Goal: Transaction & Acquisition: Subscribe to service/newsletter

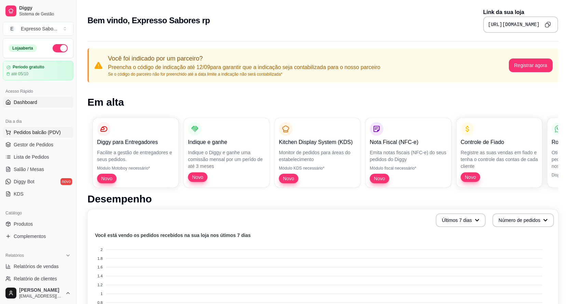
click at [41, 132] on span "Pedidos balcão (PDV)" at bounding box center [37, 132] width 47 height 7
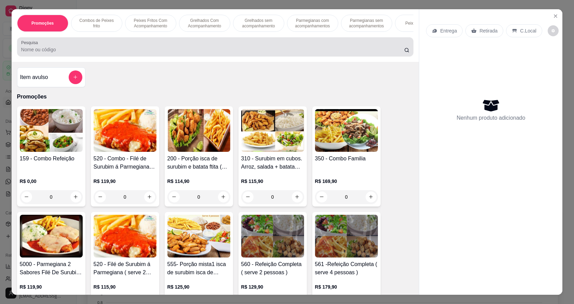
click at [42, 53] on input "Pesquisa" at bounding box center [212, 49] width 383 height 7
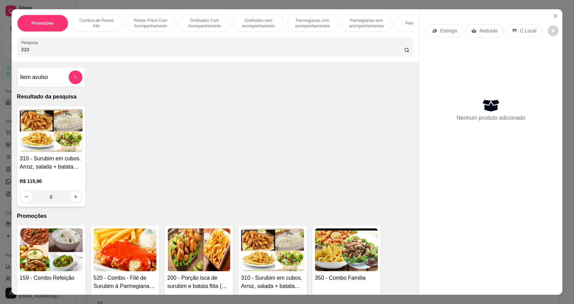
type input "310"
click at [34, 145] on img at bounding box center [51, 130] width 63 height 43
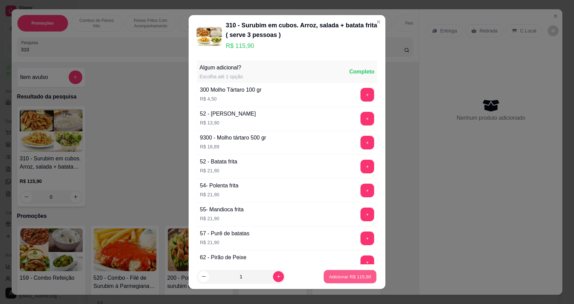
click at [339, 281] on button "Adicionar R$ 115,90" at bounding box center [350, 276] width 53 height 13
type input "1"
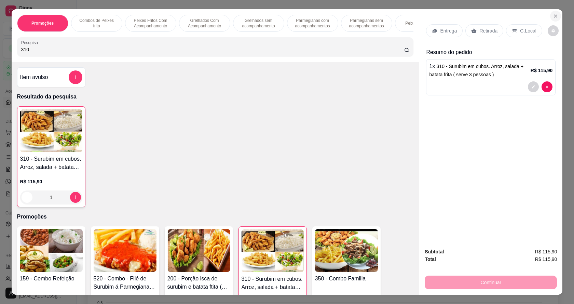
click at [553, 18] on icon "Close" at bounding box center [555, 15] width 5 height 5
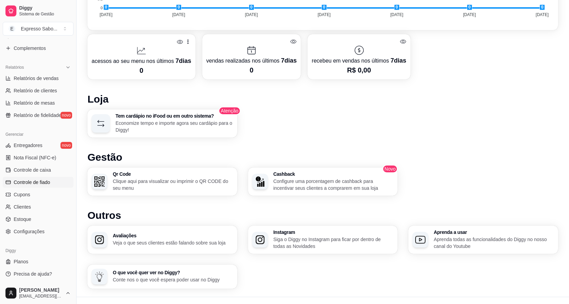
scroll to position [342, 0]
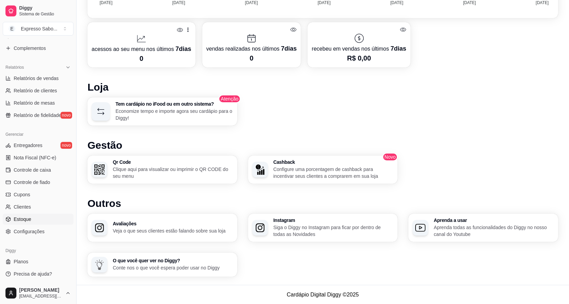
click at [25, 217] on span "Estoque" at bounding box center [22, 219] width 17 height 7
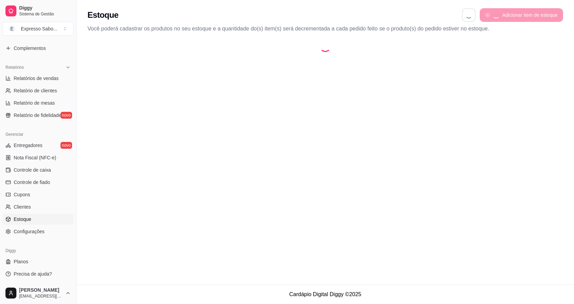
select select "QUANTITY_ORDER"
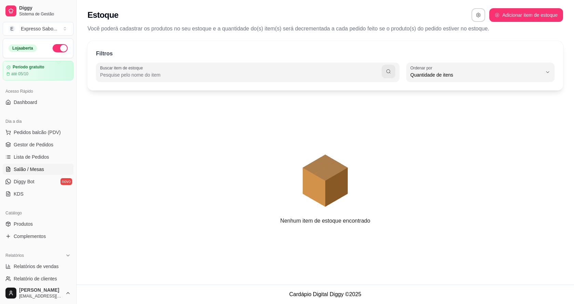
click at [23, 169] on span "Salão / Mesas" at bounding box center [29, 169] width 30 height 7
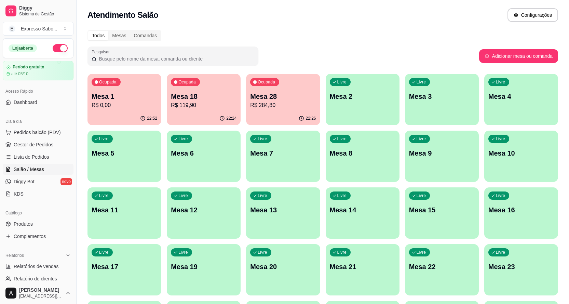
click at [391, 110] on div "Livre Mesa 2" at bounding box center [363, 95] width 74 height 43
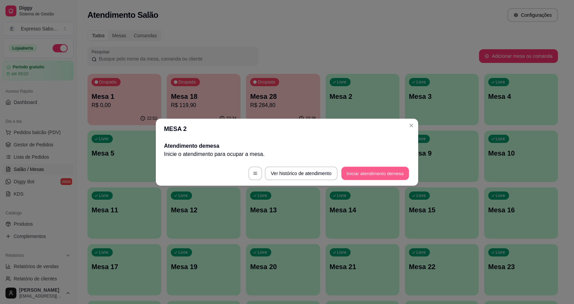
click at [352, 175] on button "Iniciar atendimento de mesa" at bounding box center [375, 172] width 68 height 13
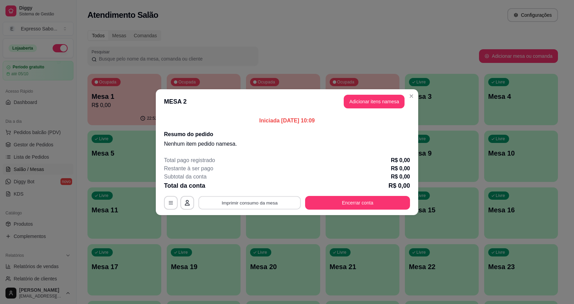
click at [244, 203] on button "Imprimir consumo da mesa" at bounding box center [250, 202] width 103 height 13
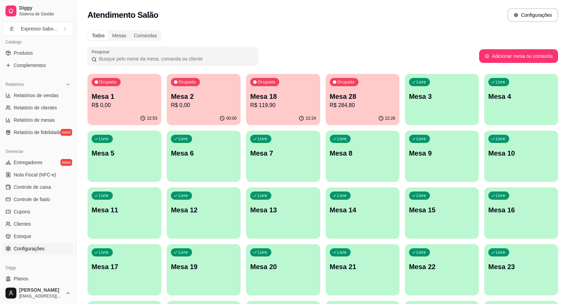
scroll to position [188, 0]
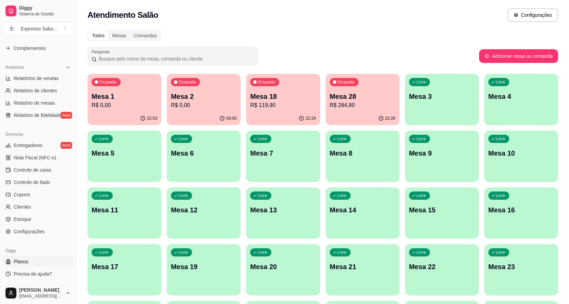
click at [18, 261] on span "Planos" at bounding box center [21, 261] width 15 height 7
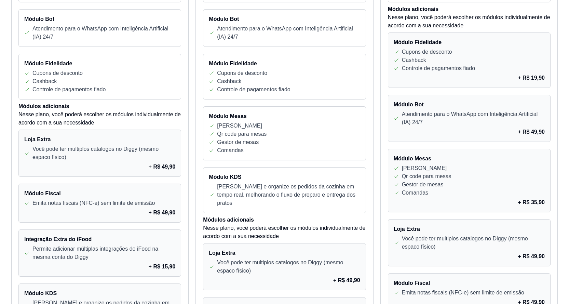
scroll to position [308, 0]
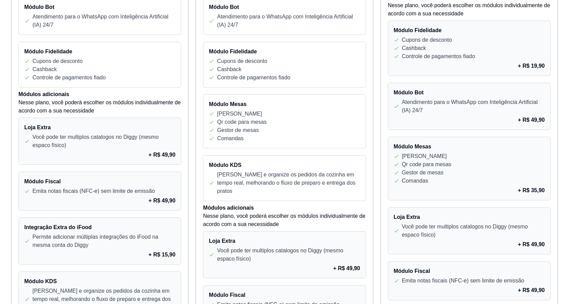
click at [250, 138] on div "Comandas" at bounding box center [284, 138] width 151 height 8
click at [259, 173] on p "[PERSON_NAME] e organize os pedidos da cozinha em tempo real, melhorando o flux…" at bounding box center [288, 183] width 143 height 25
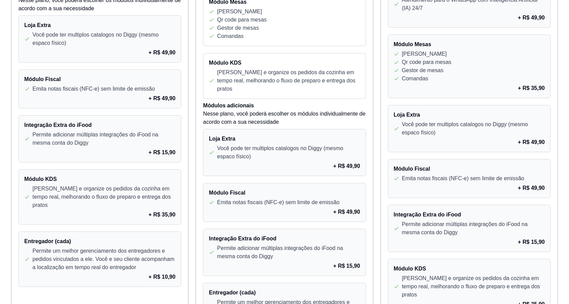
scroll to position [444, 0]
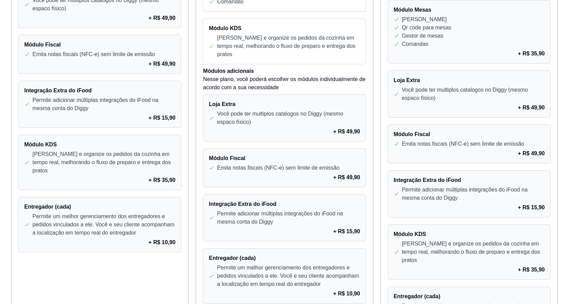
click at [276, 200] on h4 "Integração Extra do iFood" at bounding box center [284, 204] width 151 height 8
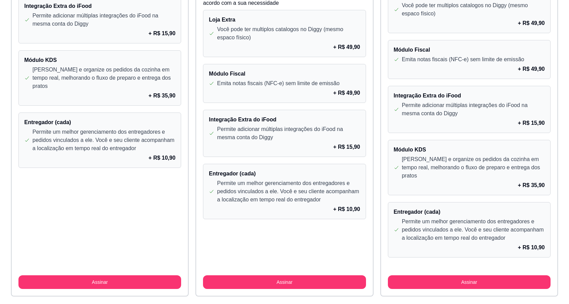
scroll to position [535, 0]
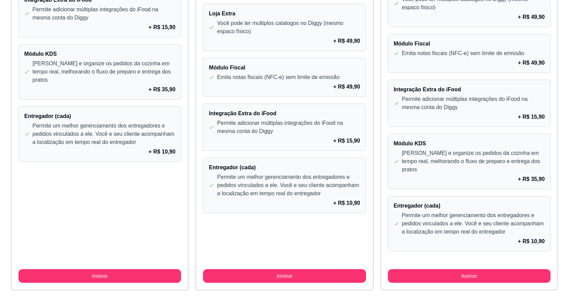
click at [272, 189] on div "Entregador (cada) Permite um melhor gerenciamento dos entregadores e pedidos vi…" at bounding box center [284, 185] width 163 height 55
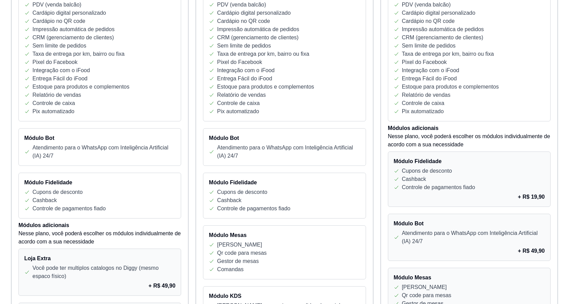
scroll to position [193, 0]
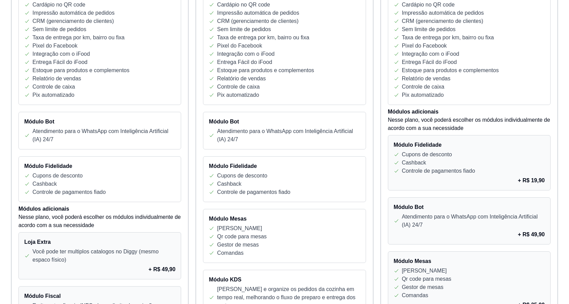
click at [259, 148] on div "Módulo Bot Atendimento para o WhatsApp com Inteligência Artificial (IA) 24/7" at bounding box center [284, 131] width 163 height 38
click at [271, 190] on p "Controle de pagamentos fiado" at bounding box center [253, 192] width 73 height 8
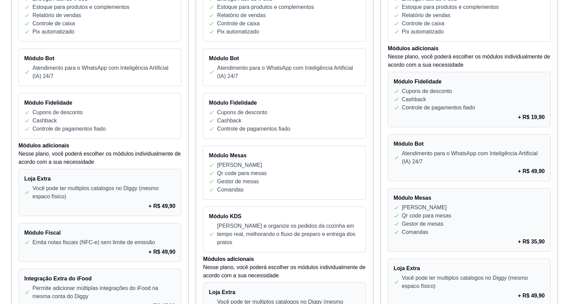
scroll to position [261, 0]
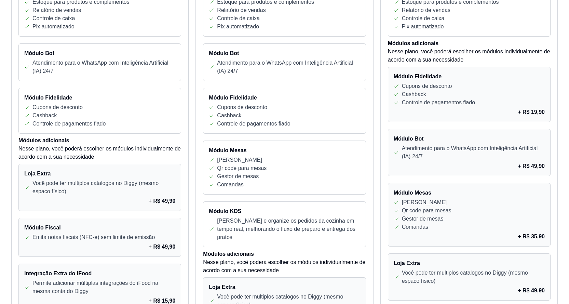
click at [273, 188] on div "Comandas" at bounding box center [284, 184] width 151 height 8
click at [276, 221] on p "[PERSON_NAME] e organize os pedidos da cozinha em tempo real, melhorando o flux…" at bounding box center [288, 229] width 143 height 25
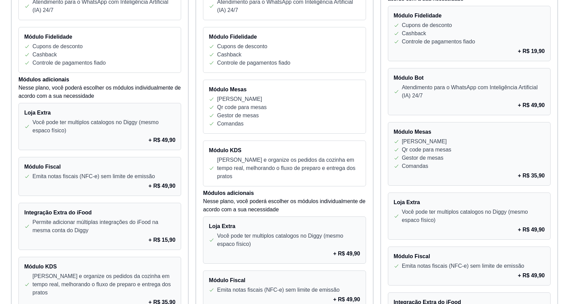
scroll to position [330, 0]
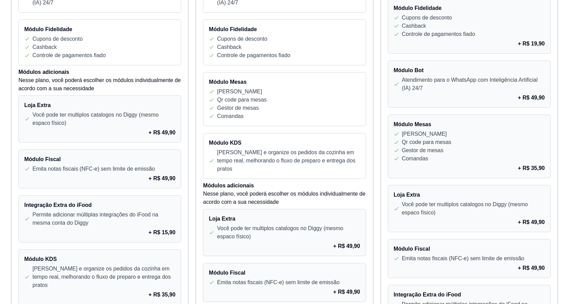
click at [271, 224] on p "Você pode ter multiplos catalogos no Diggy (mesmo espaco físico)" at bounding box center [288, 232] width 143 height 16
click at [267, 242] on div "+ R$ 49,90" at bounding box center [284, 246] width 151 height 8
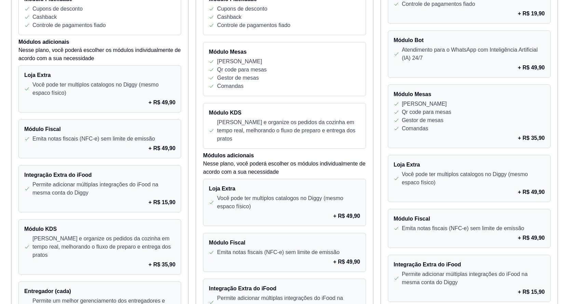
scroll to position [466, 0]
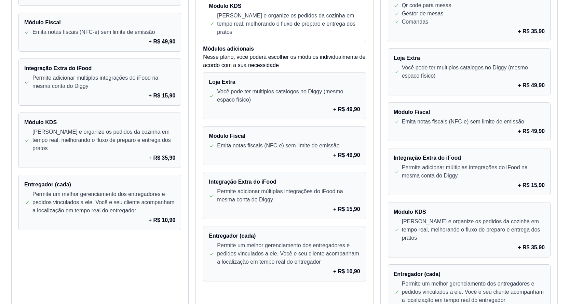
click at [258, 194] on p "Permite adicionar múltiplas integrações do iFood na mesma conta do Diggy" at bounding box center [288, 195] width 143 height 16
click at [271, 241] on p "Permite um melhor gerenciamento dos entregadores e pedidos vinculados a ele. Vo…" at bounding box center [288, 253] width 143 height 25
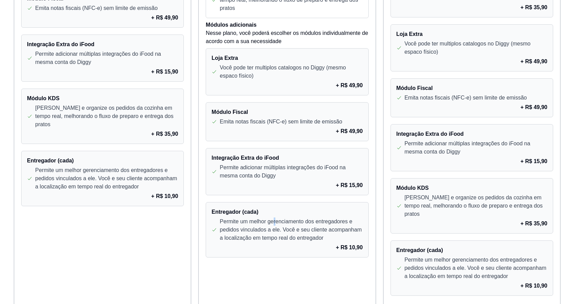
scroll to position [535, 0]
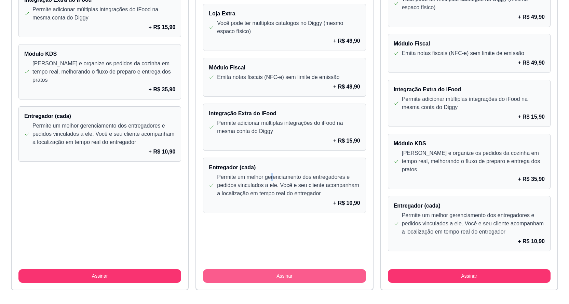
click at [305, 271] on button "Assinar" at bounding box center [284, 276] width 163 height 14
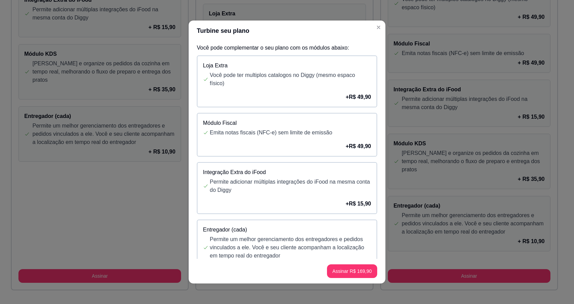
click at [305, 141] on div "Módulo Fiscal Emita notas fiscais (NFC-e) sem limite de emissão + R$ 49,90" at bounding box center [287, 135] width 180 height 44
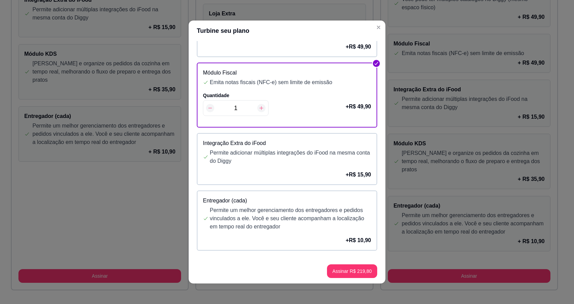
scroll to position [1, 0]
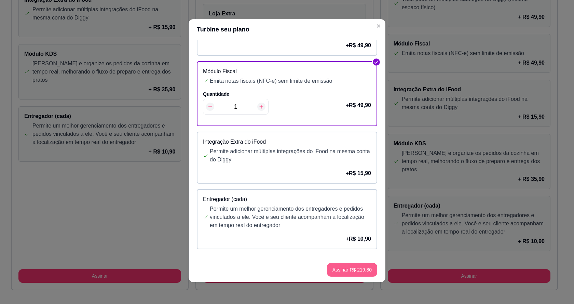
click at [346, 270] on button "Assinar R$ 219,80" at bounding box center [352, 270] width 50 height 14
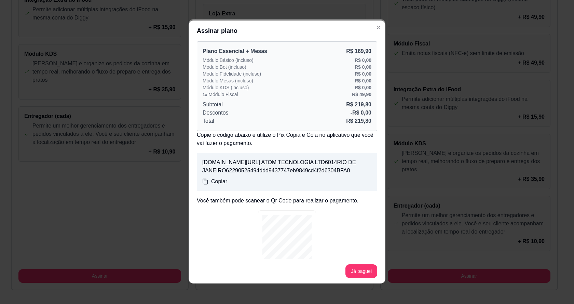
scroll to position [0, 0]
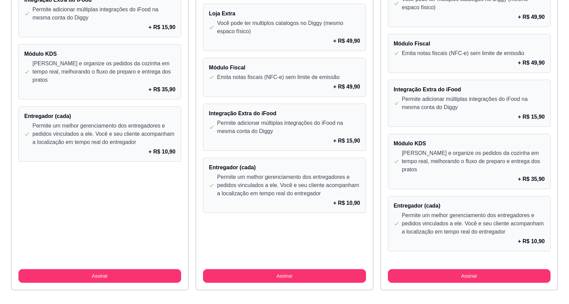
click at [337, 199] on p "+ R$ 10,90" at bounding box center [346, 203] width 27 height 8
click at [336, 199] on p "+ R$ 10,90" at bounding box center [346, 203] width 27 height 8
click at [277, 175] on p "Permite um melhor gerenciamento dos entregadores e pedidos vinculados a ele. Vo…" at bounding box center [288, 185] width 143 height 25
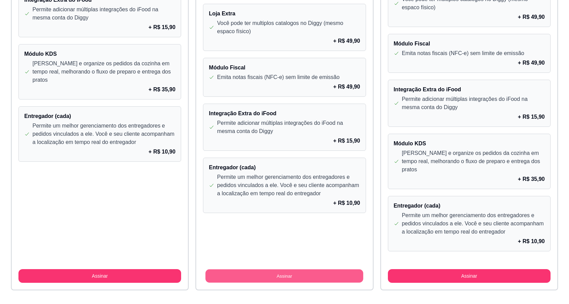
click at [294, 269] on button "Assinar" at bounding box center [284, 275] width 158 height 13
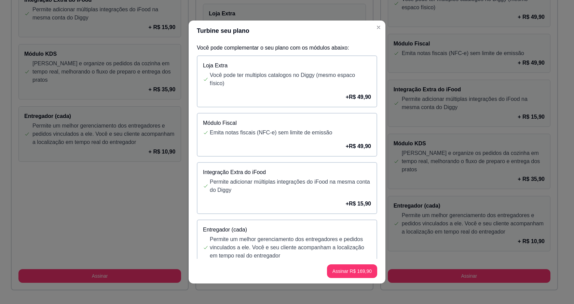
scroll to position [29, 0]
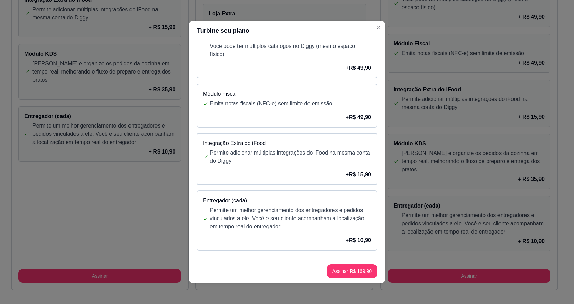
click at [224, 203] on p "Entregador (cada)" at bounding box center [287, 200] width 168 height 8
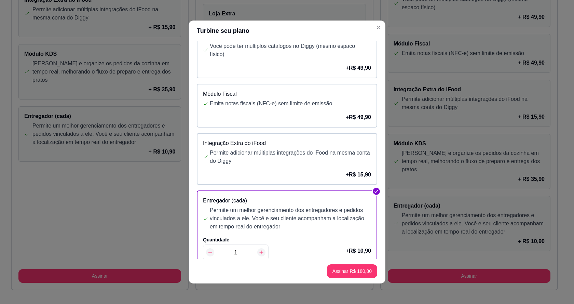
click at [260, 251] on icon at bounding box center [262, 252] width 4 height 4
click at [259, 252] on icon at bounding box center [261, 251] width 5 height 5
type input "4"
click at [351, 274] on button "Assinar R$ 213,50" at bounding box center [352, 271] width 50 height 14
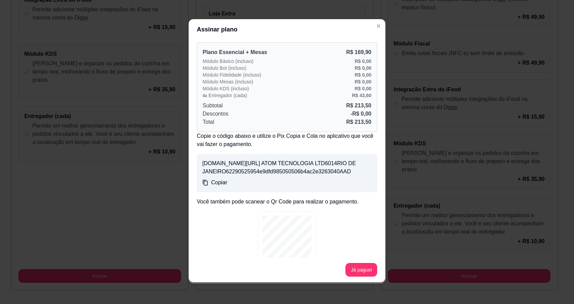
scroll to position [0, 0]
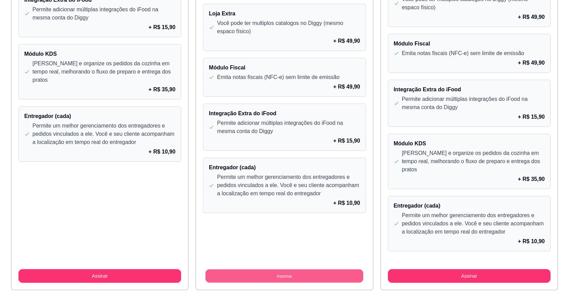
click at [334, 270] on button "Assinar" at bounding box center [284, 275] width 158 height 13
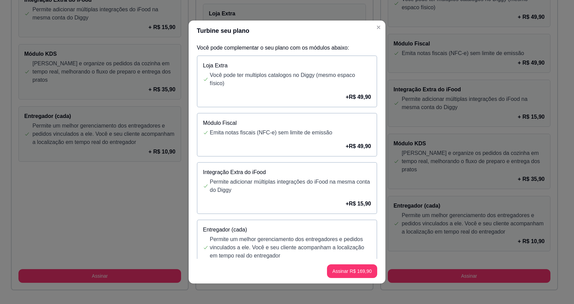
click at [286, 130] on p "Emita notas fiscais (NFC-e) sem limite de emissão" at bounding box center [290, 132] width 161 height 8
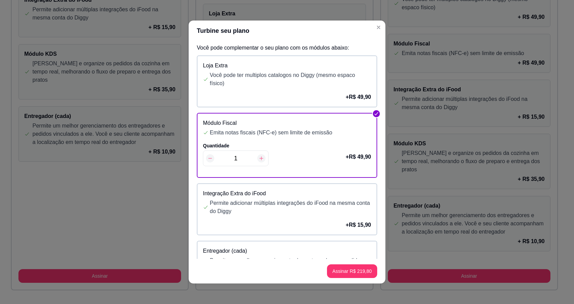
click at [271, 158] on div "Quantidade 1 + R$ 49,90" at bounding box center [287, 156] width 168 height 29
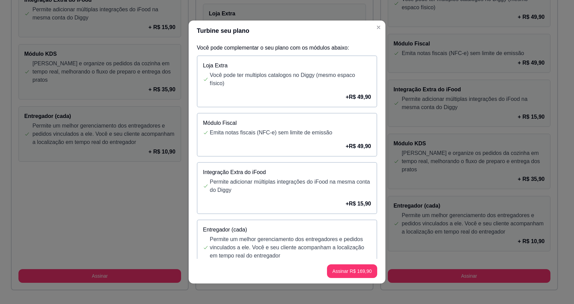
click at [273, 148] on div "+ R$ 49,90" at bounding box center [287, 146] width 168 height 8
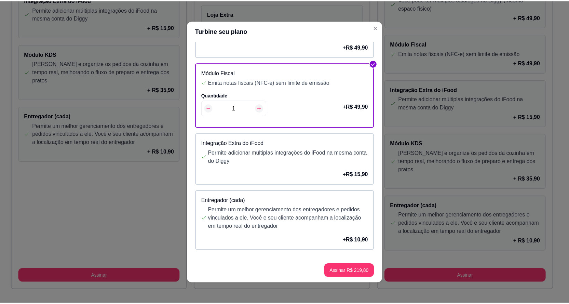
scroll to position [1, 0]
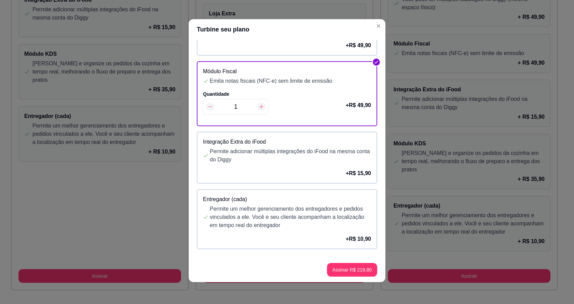
click at [314, 235] on div "+ R$ 10,90" at bounding box center [287, 239] width 168 height 8
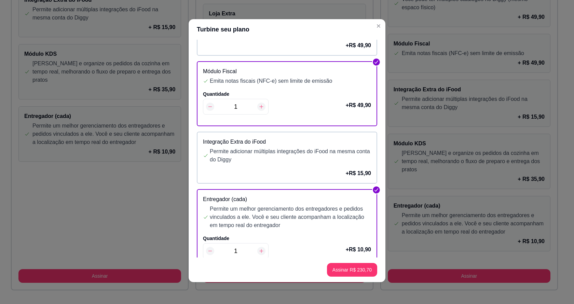
click at [260, 253] on icon at bounding box center [262, 251] width 4 height 4
type input "4"
click at [351, 270] on button "Assinar R$ 263,40" at bounding box center [352, 270] width 50 height 14
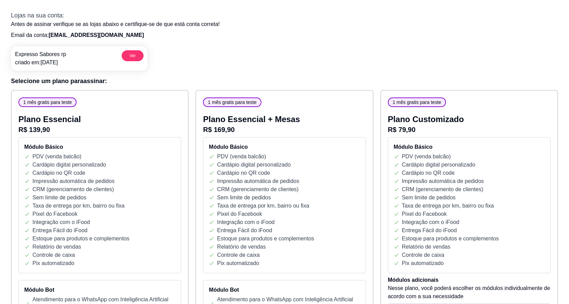
scroll to position [0, 0]
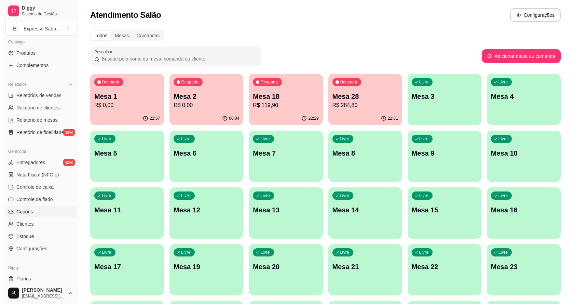
scroll to position [188, 0]
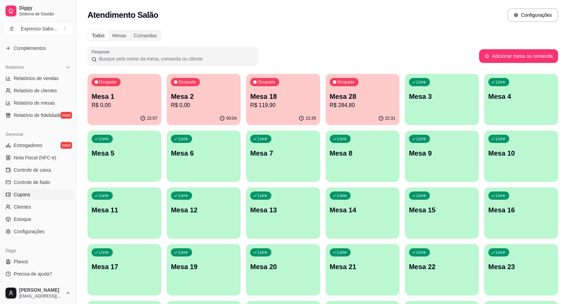
click at [25, 194] on span "Cupons" at bounding box center [22, 194] width 16 height 7
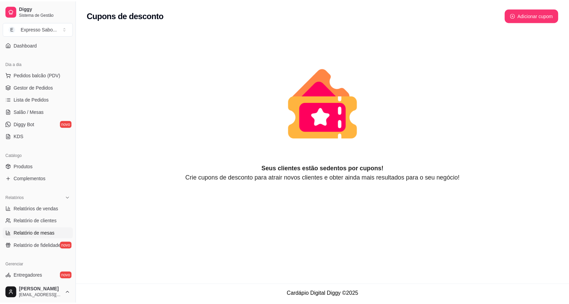
scroll to position [51, 0]
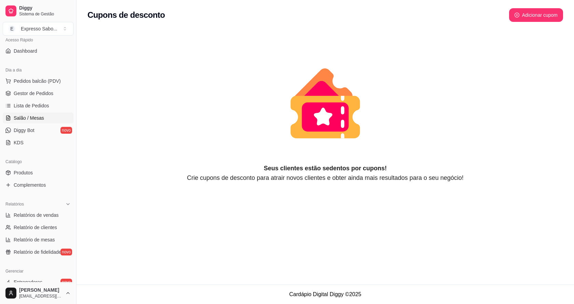
click at [23, 117] on span "Salão / Mesas" at bounding box center [29, 117] width 30 height 7
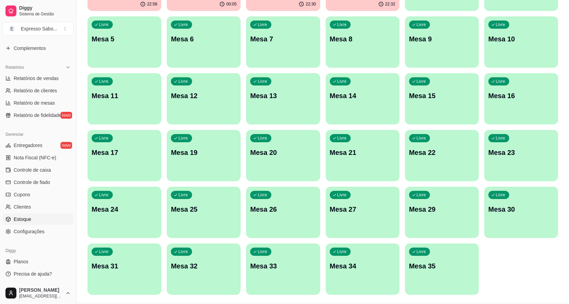
scroll to position [133, 0]
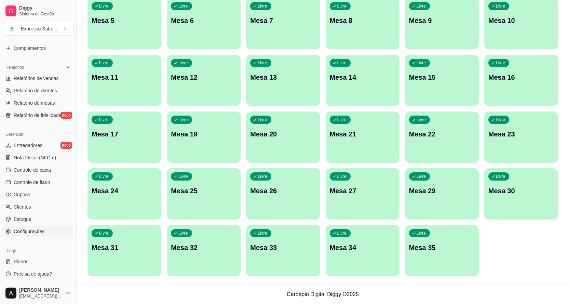
click at [37, 235] on link "Configurações" at bounding box center [38, 231] width 71 height 11
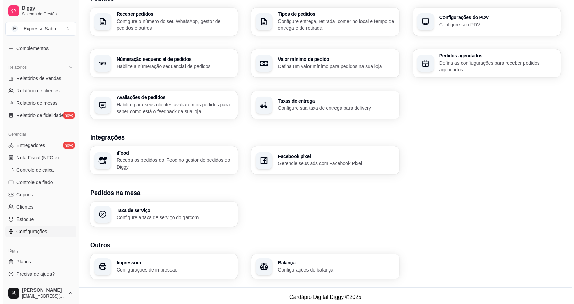
scroll to position [175, 0]
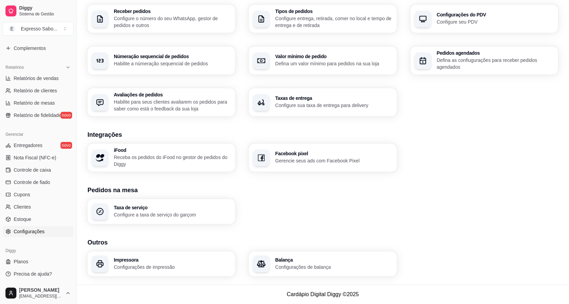
click at [177, 262] on h3 "Impressora" at bounding box center [172, 259] width 117 height 5
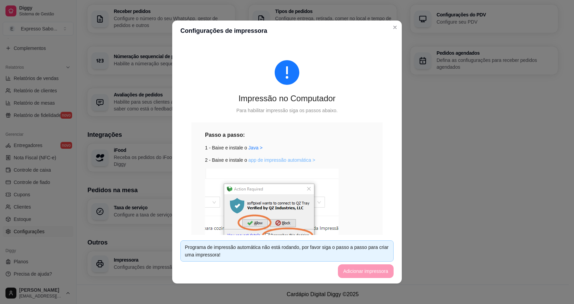
click at [257, 161] on link "app de impressão automática >" at bounding box center [281, 159] width 67 height 5
click at [372, 274] on footer "Programa de impressão automática não está rodando, por favor siga o passo a pas…" at bounding box center [287, 259] width 230 height 49
click at [371, 272] on footer "Programa de impressão automática não está rodando, por favor siga o passo a pas…" at bounding box center [287, 259] width 230 height 49
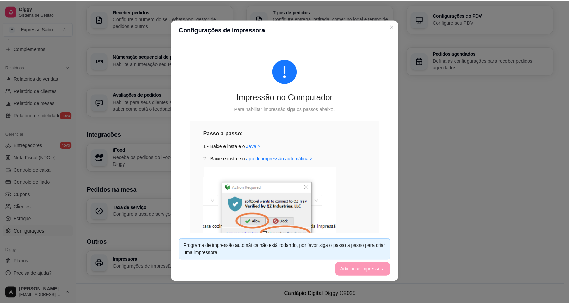
scroll to position [0, 0]
